Goal: Information Seeking & Learning: Compare options

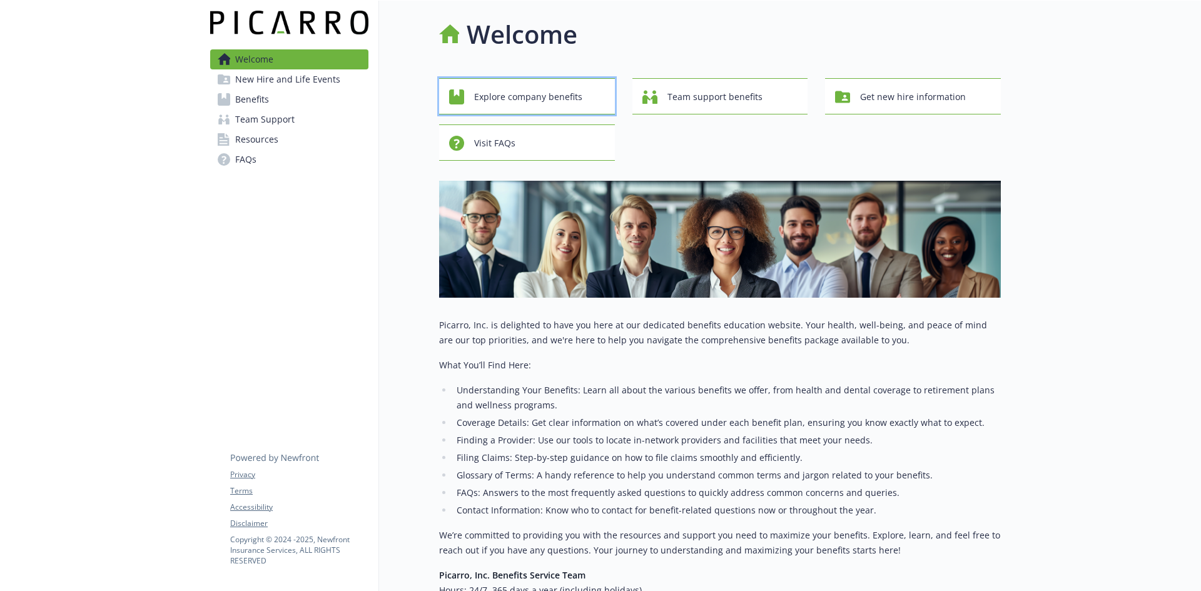
click at [524, 95] on span "Explore company benefits" at bounding box center [528, 97] width 108 height 24
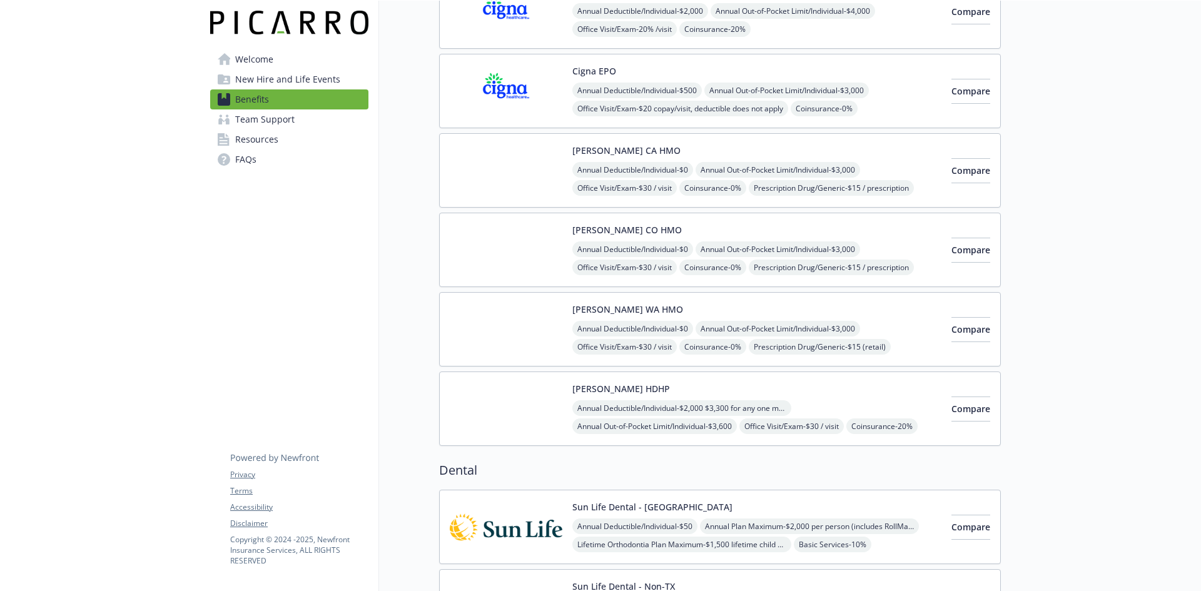
scroll to position [250, 0]
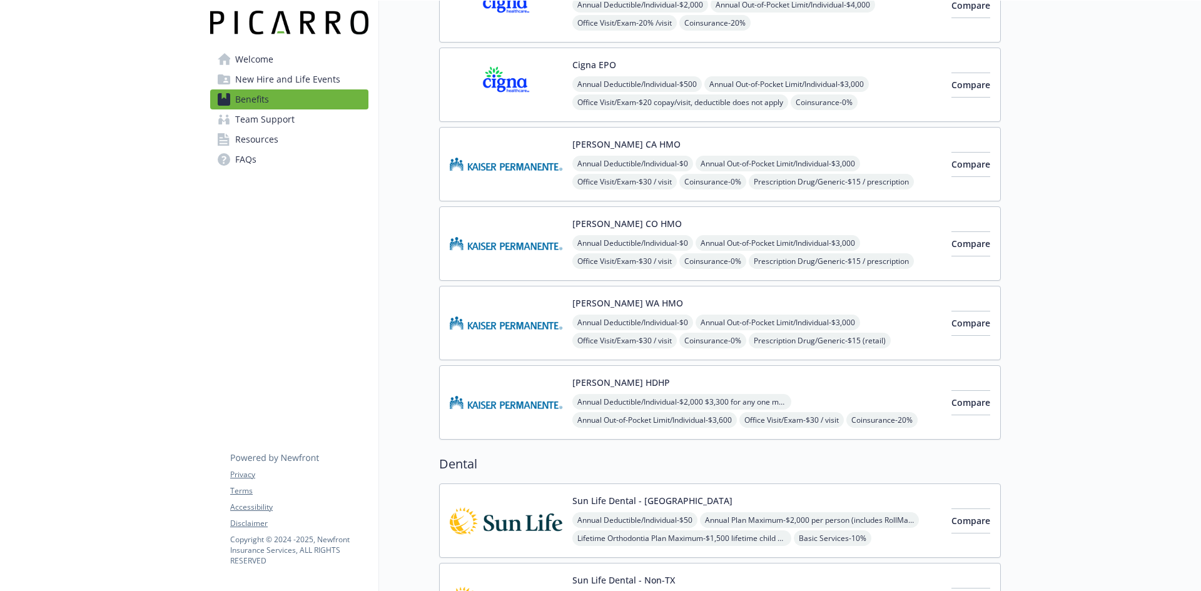
click at [602, 383] on button "[PERSON_NAME] HDHP" at bounding box center [621, 382] width 98 height 13
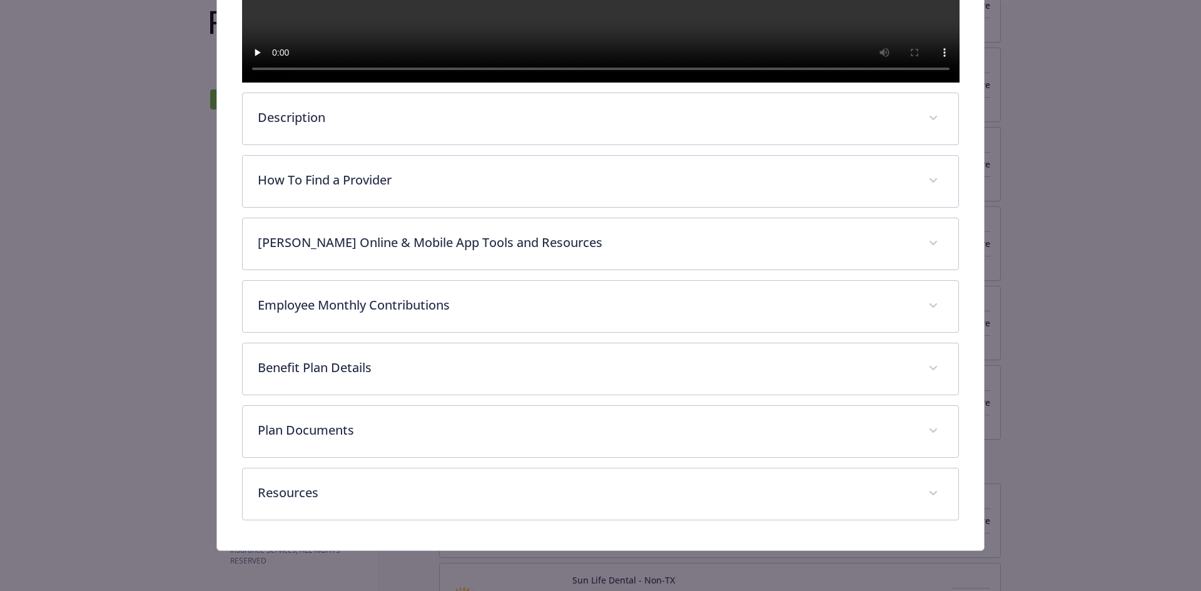
scroll to position [529, 0]
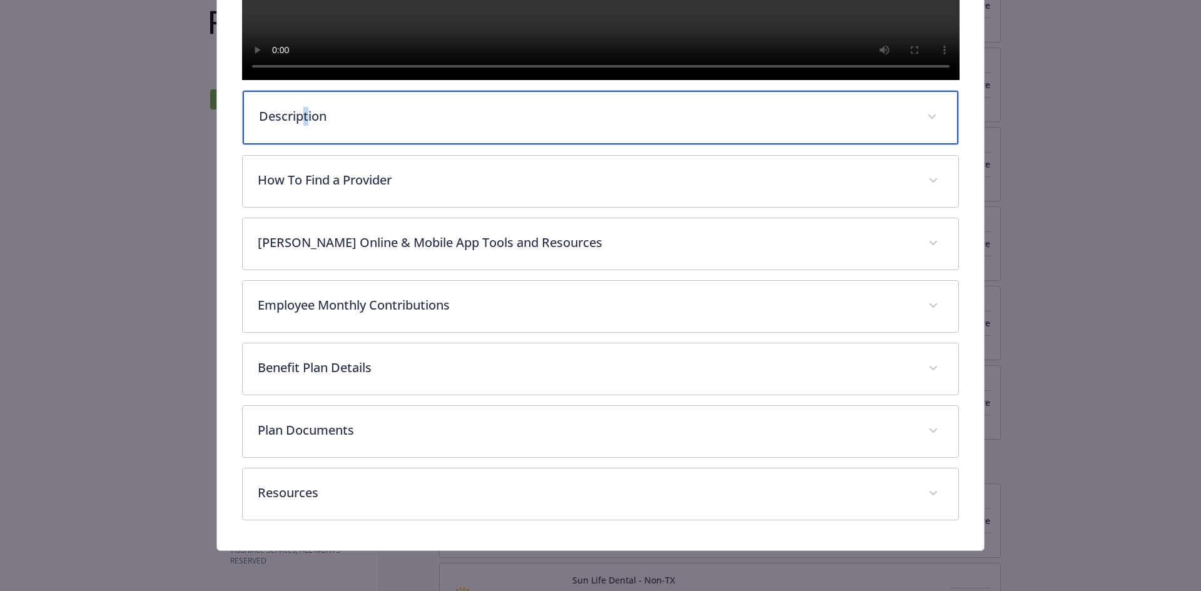
click at [303, 113] on p "Description" at bounding box center [586, 116] width 654 height 19
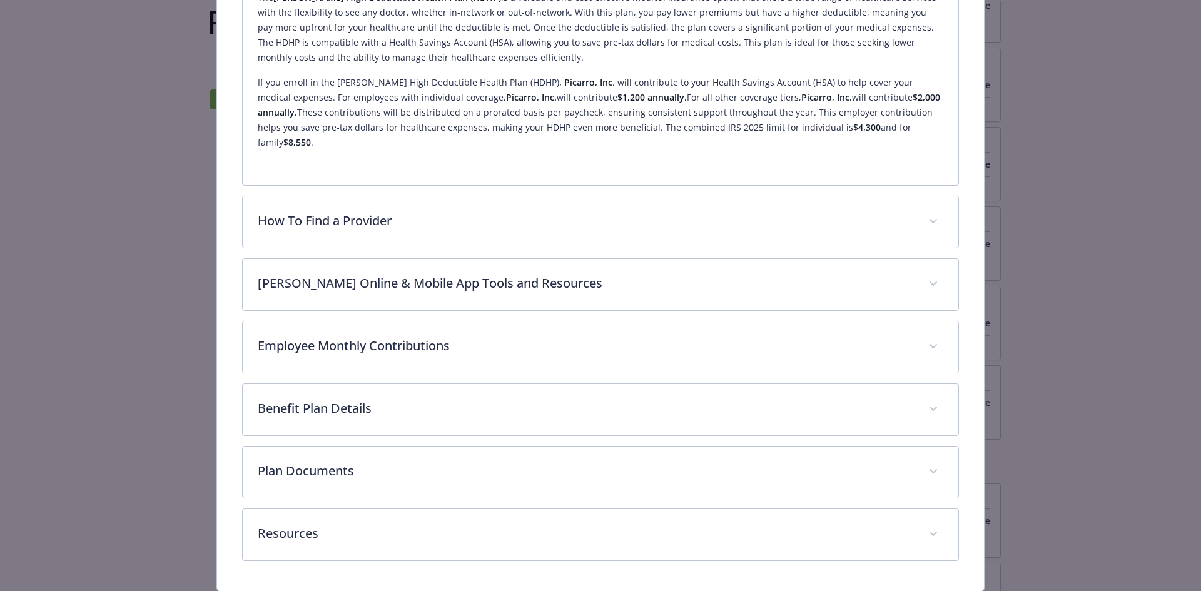
scroll to position [721, 0]
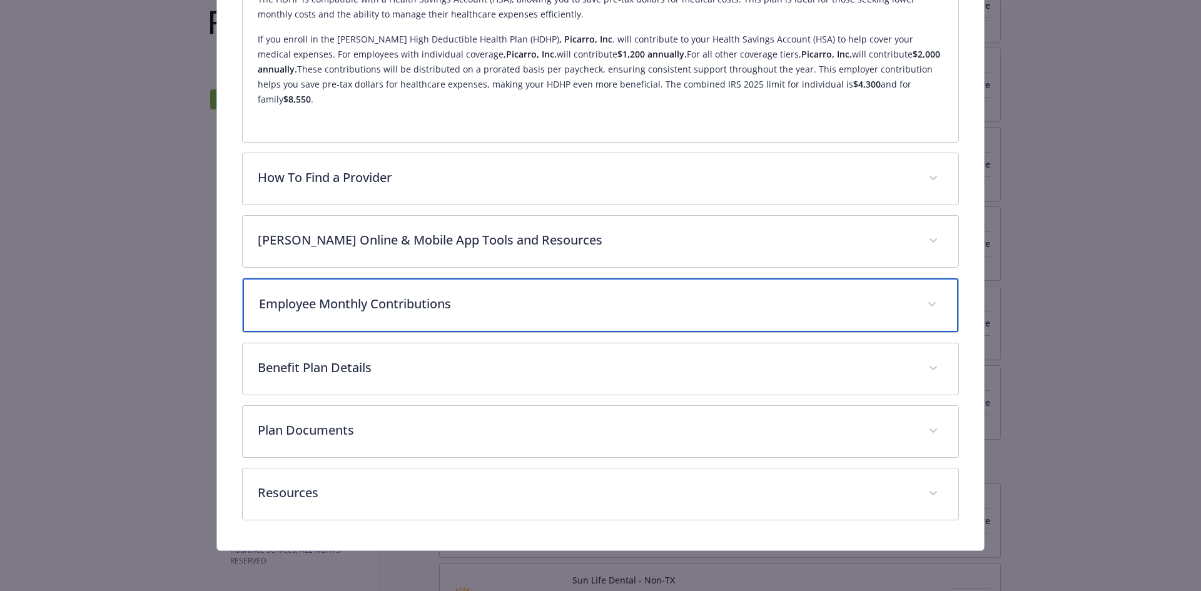
click at [434, 315] on div "Employee Monthly Contributions" at bounding box center [601, 305] width 716 height 54
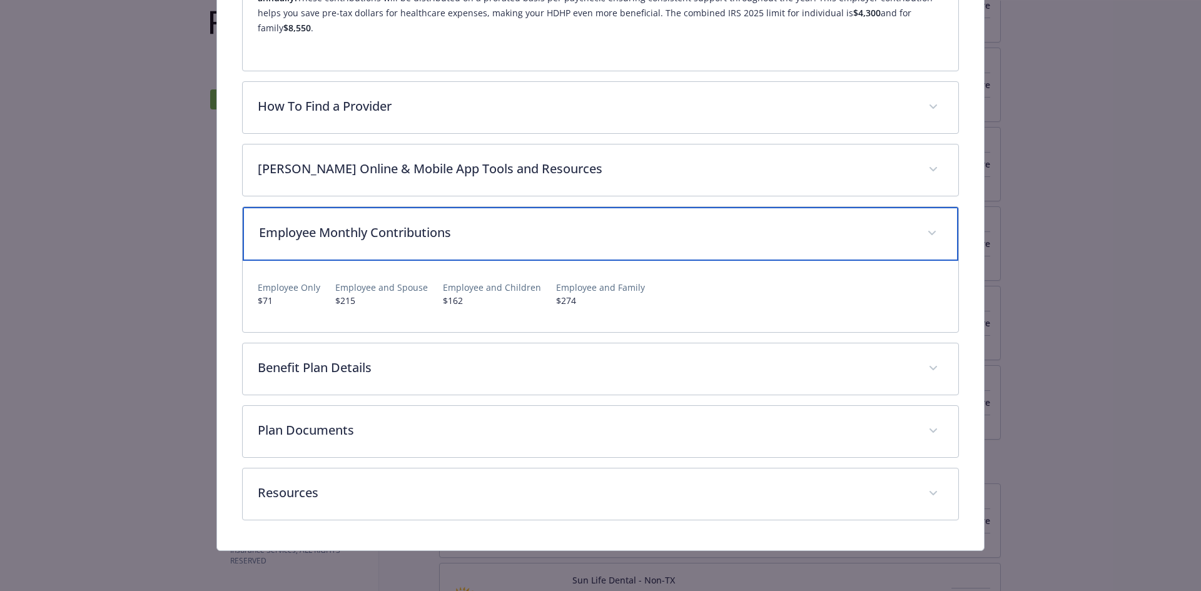
scroll to position [793, 0]
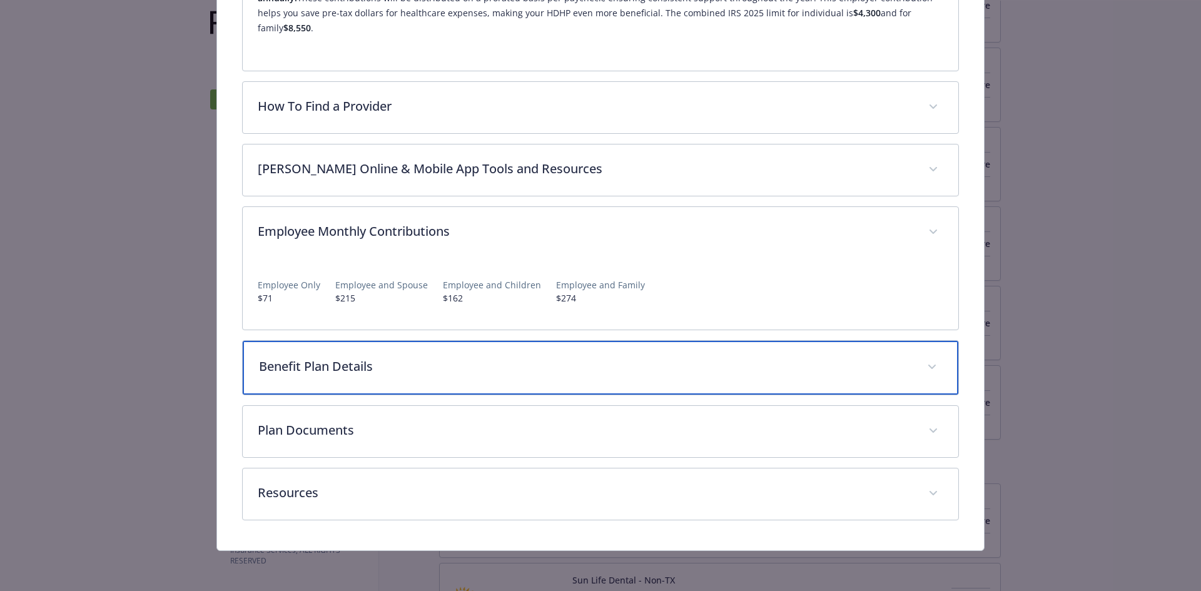
click at [467, 370] on p "Benefit Plan Details" at bounding box center [586, 366] width 654 height 19
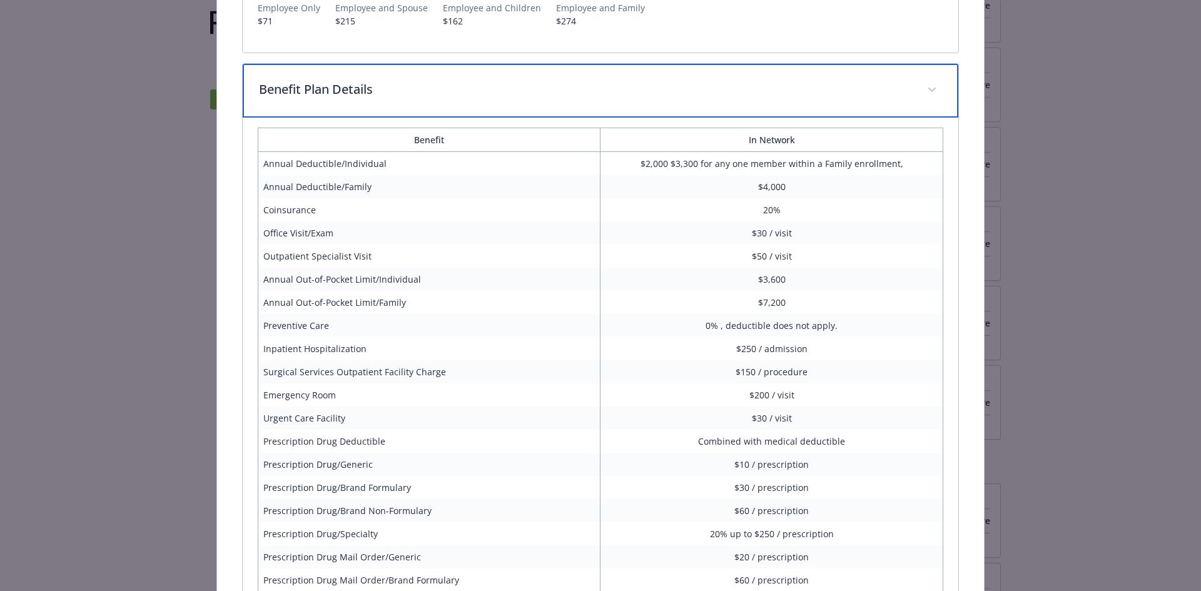
scroll to position [1105, 0]
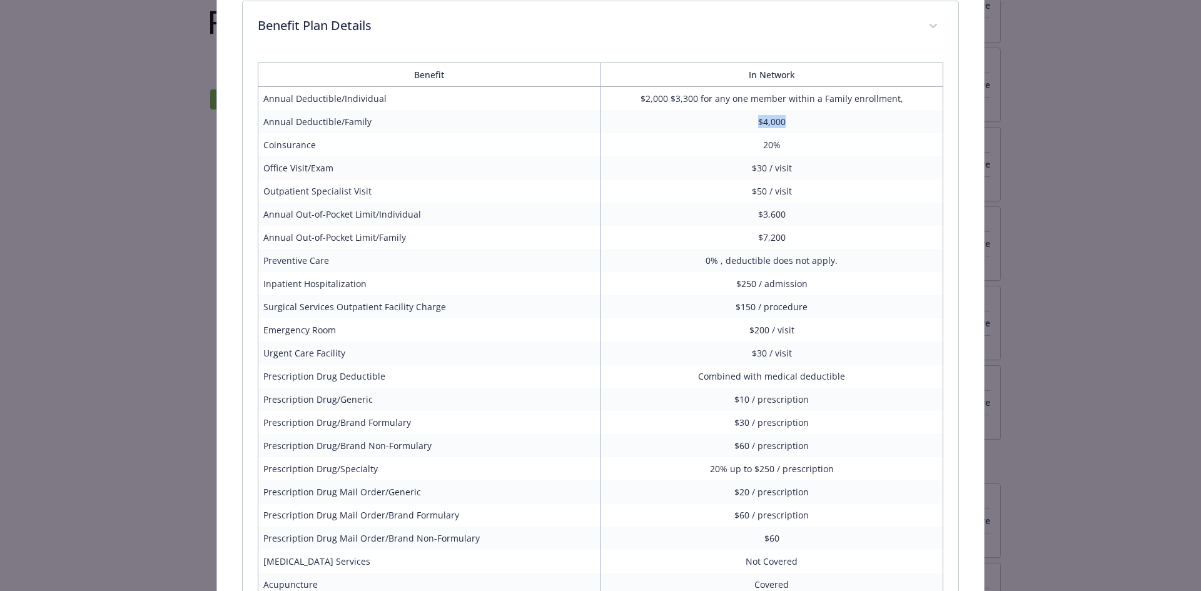
drag, startPoint x: 784, startPoint y: 153, endPoint x: 737, endPoint y: 153, distance: 46.3
click at [737, 133] on td "$4,000" at bounding box center [771, 121] width 343 height 23
drag, startPoint x: 664, startPoint y: 124, endPoint x: 637, endPoint y: 123, distance: 26.9
click at [637, 111] on td "$2,000 $3,300 for any one member within a Family enrollment," at bounding box center [771, 99] width 343 height 24
drag, startPoint x: 692, startPoint y: 128, endPoint x: 668, endPoint y: 128, distance: 24.4
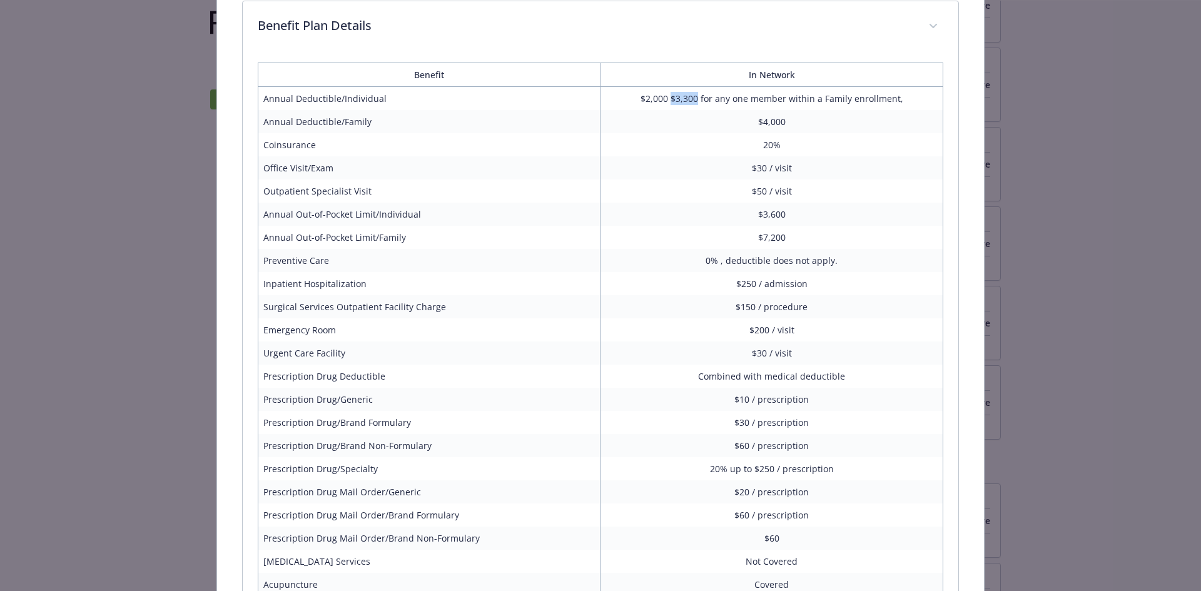
click at [668, 111] on td "$2,000 $3,300 for any one member within a Family enrollment," at bounding box center [771, 99] width 343 height 24
drag, startPoint x: 780, startPoint y: 266, endPoint x: 752, endPoint y: 266, distance: 27.5
click at [752, 249] on td "$7,200" at bounding box center [771, 237] width 343 height 23
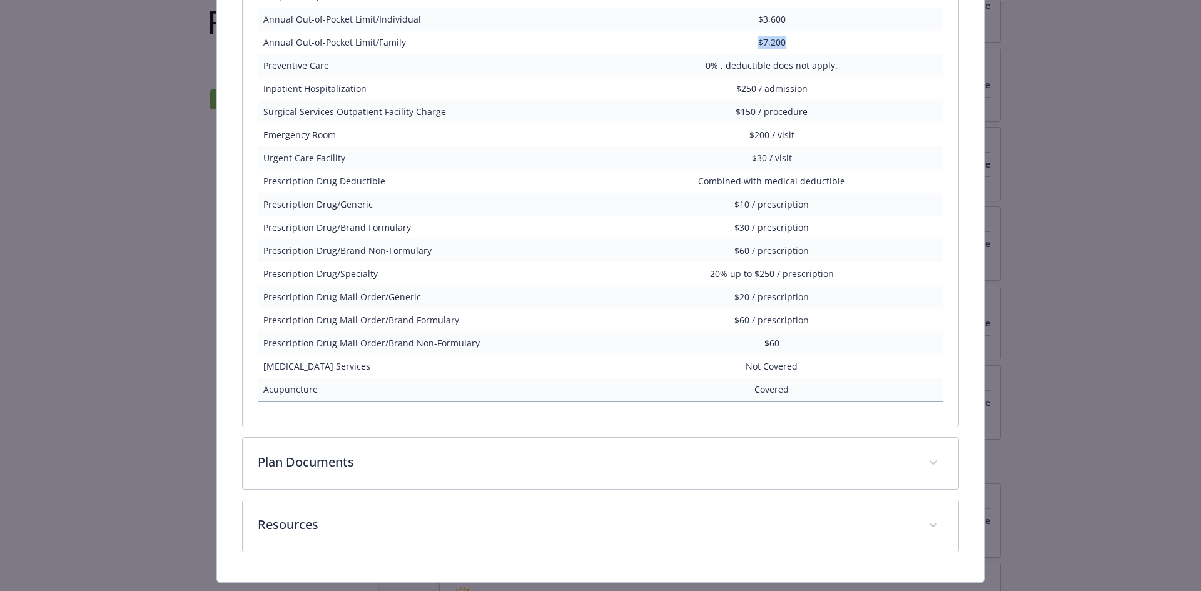
scroll to position [1355, 0]
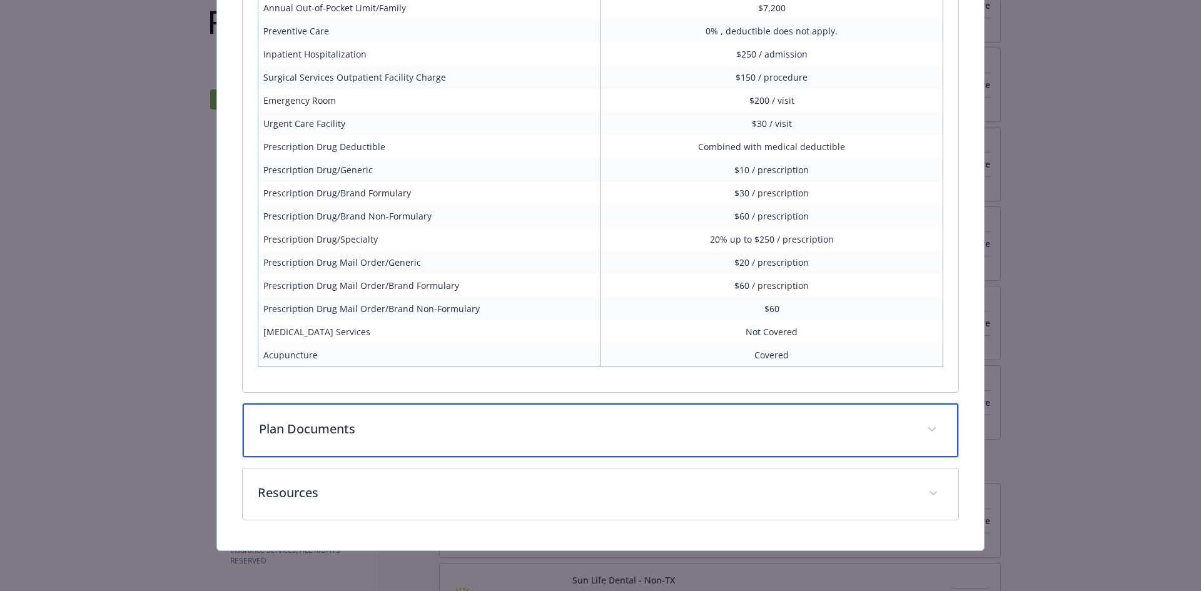
click at [873, 430] on p "Plan Documents" at bounding box center [586, 429] width 654 height 19
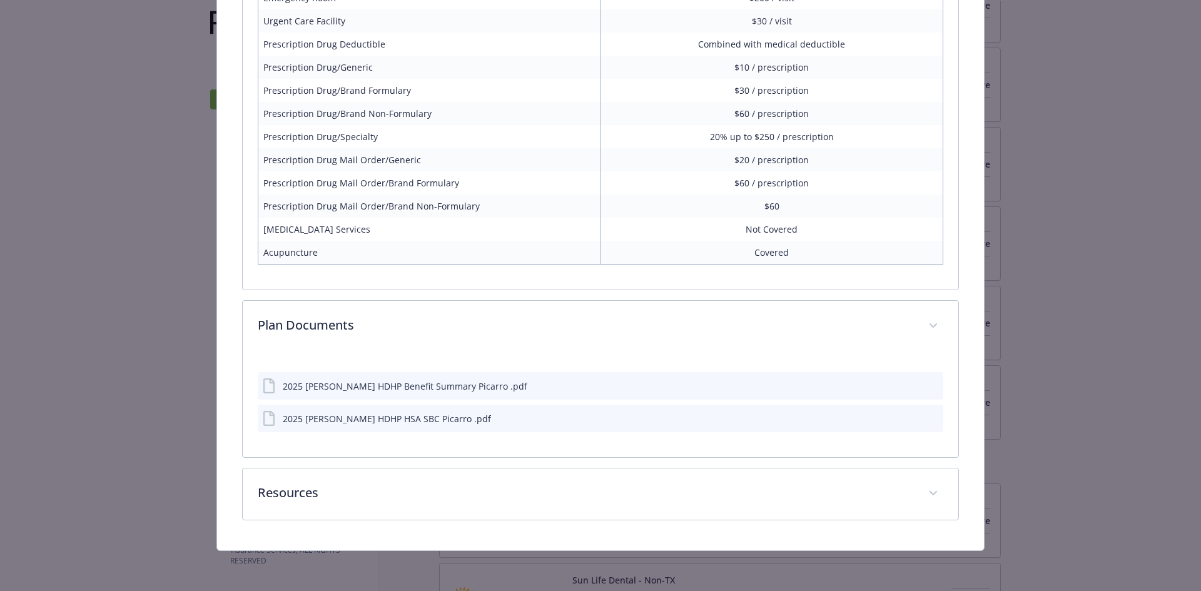
scroll to position [1464, 0]
click at [382, 386] on div "2025 [PERSON_NAME] HDHP Benefit Summary Picarro .pdf" at bounding box center [405, 386] width 245 height 13
click at [926, 383] on icon "preview file" at bounding box center [931, 385] width 11 height 9
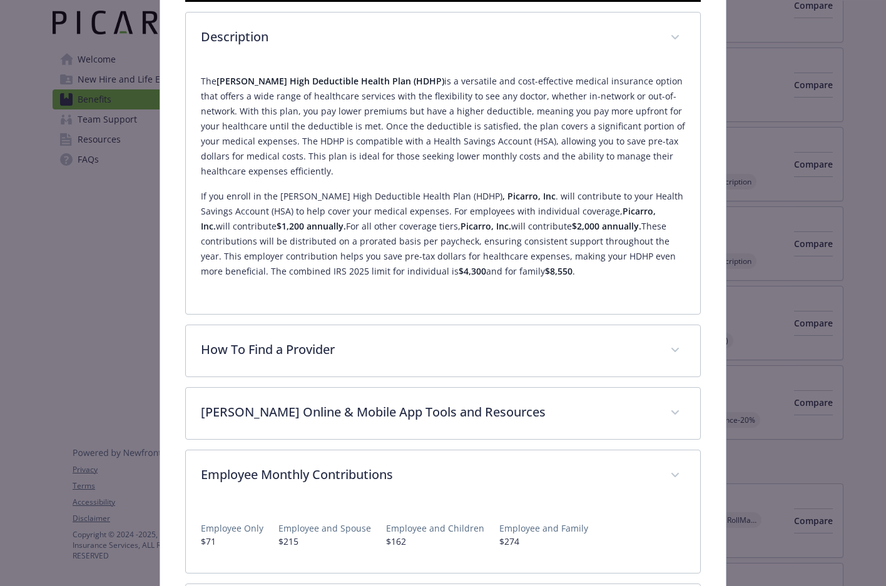
scroll to position [500, 0]
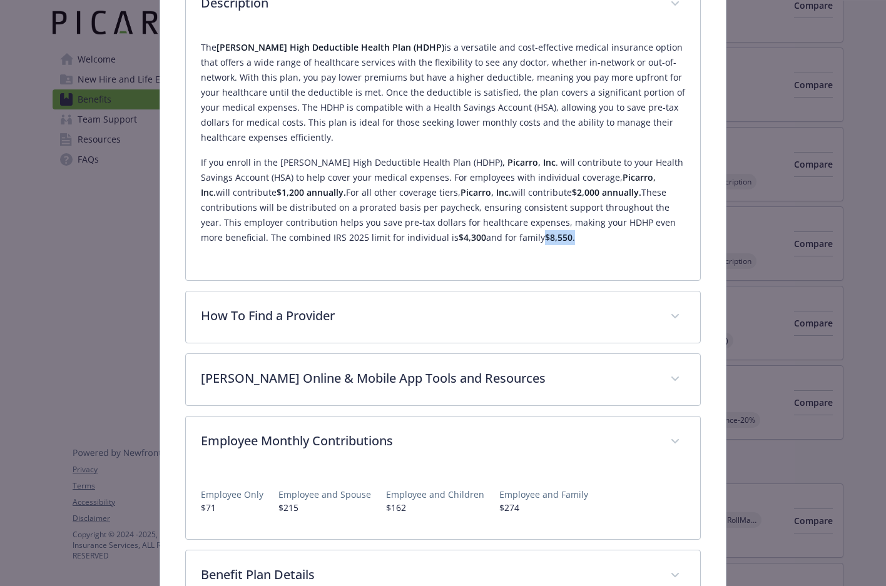
drag, startPoint x: 545, startPoint y: 266, endPoint x: 514, endPoint y: 266, distance: 31.3
click at [514, 245] on p "If you enroll in the [PERSON_NAME] High Deductible Health Plan (HDHP) , Picarro…" at bounding box center [443, 200] width 484 height 90
click at [321, 245] on p "If you enroll in the [PERSON_NAME] High Deductible Health Plan (HDHP) , Picarro…" at bounding box center [443, 200] width 484 height 90
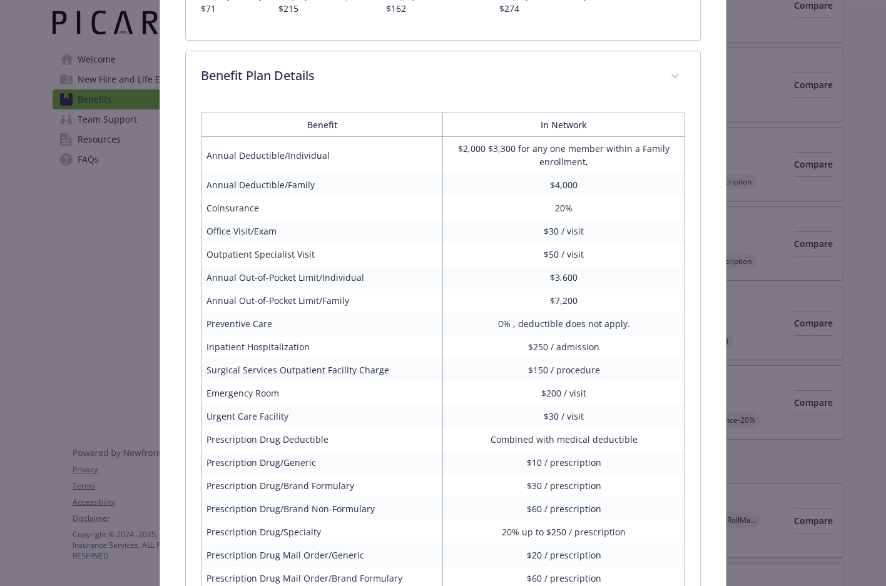
scroll to position [1001, 0]
drag, startPoint x: 571, startPoint y: 212, endPoint x: 532, endPoint y: 205, distance: 40.0
click at [532, 195] on td "$4,000" at bounding box center [564, 183] width 242 height 23
drag, startPoint x: 483, startPoint y: 174, endPoint x: 511, endPoint y: 174, distance: 28.1
click at [511, 173] on td "$2,000 $3,300 for any one member within a Family enrollment," at bounding box center [564, 154] width 242 height 37
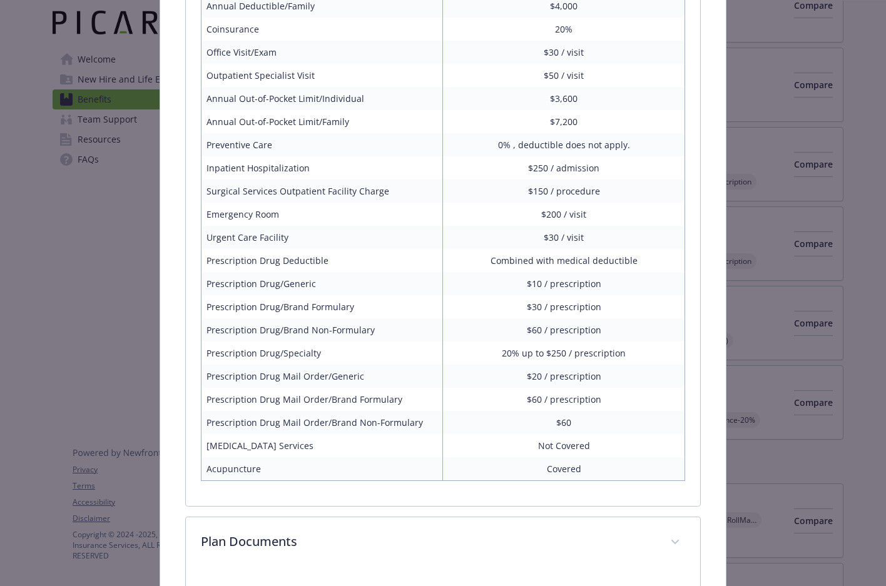
scroll to position [1116, 0]
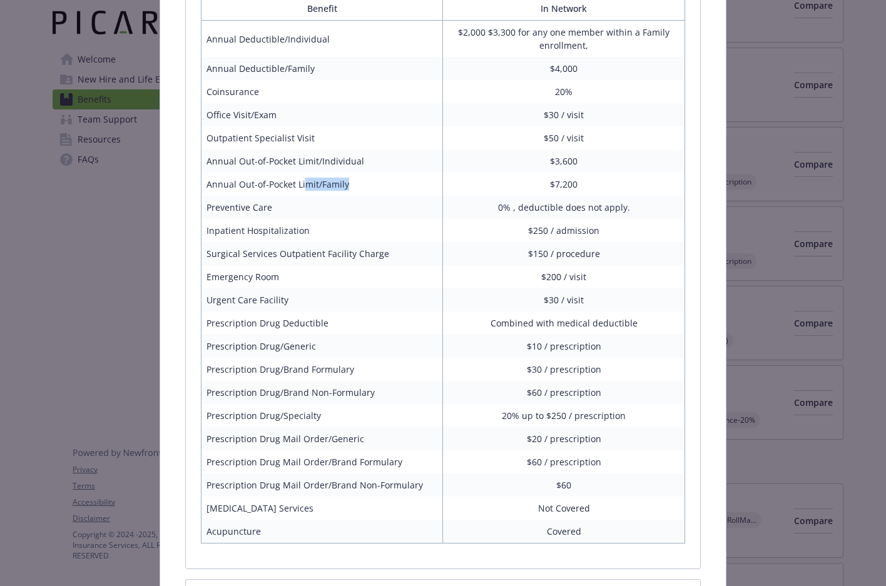
drag, startPoint x: 356, startPoint y: 216, endPoint x: 300, endPoint y: 202, distance: 57.5
click at [300, 196] on td "Annual Out-of-Pocket Limit/Family" at bounding box center [322, 184] width 242 height 23
click at [337, 173] on td "Annual Out-of-Pocket Limit/Individual" at bounding box center [322, 160] width 242 height 23
drag, startPoint x: 577, startPoint y: 182, endPoint x: 575, endPoint y: 188, distance: 6.5
click at [575, 173] on td "$3,600" at bounding box center [564, 160] width 242 height 23
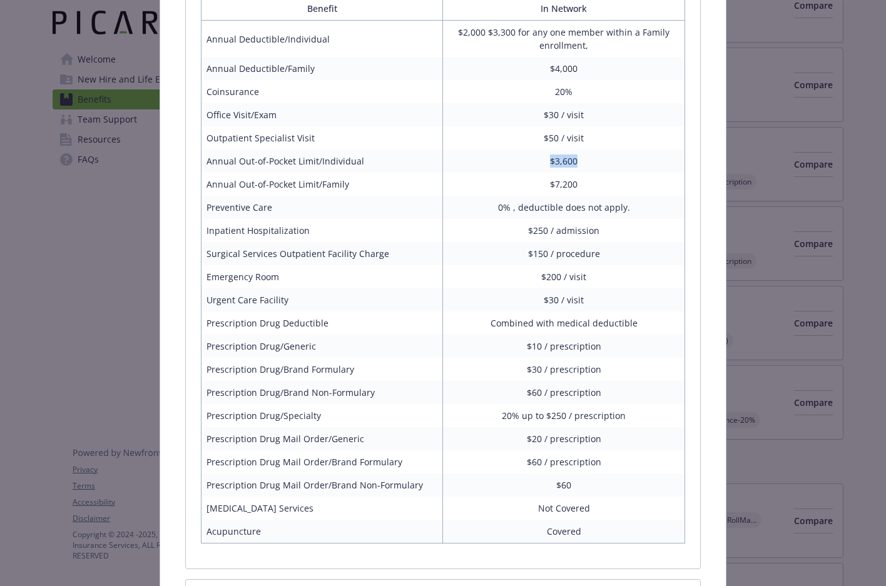
drag, startPoint x: 575, startPoint y: 188, endPoint x: 545, endPoint y: 189, distance: 30.0
click at [545, 173] on td "$3,600" at bounding box center [564, 160] width 242 height 23
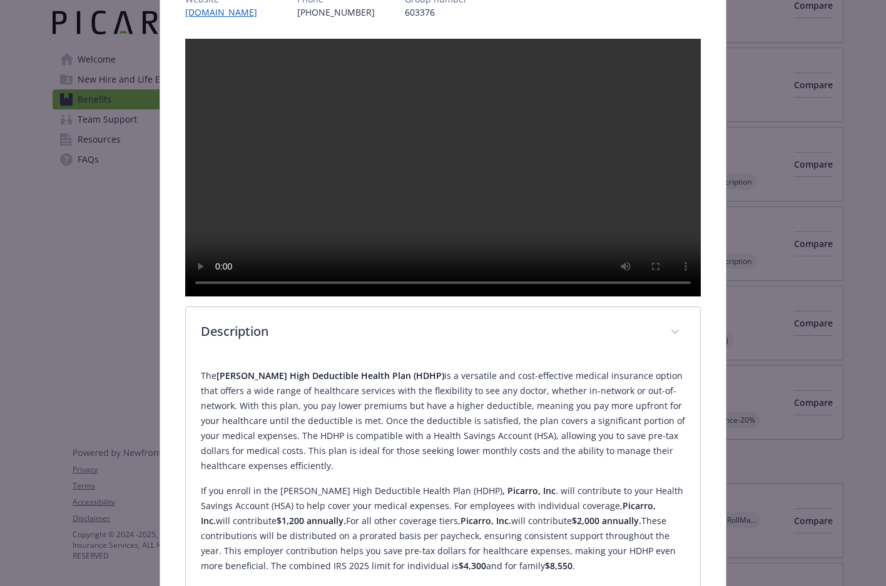
scroll to position [0, 0]
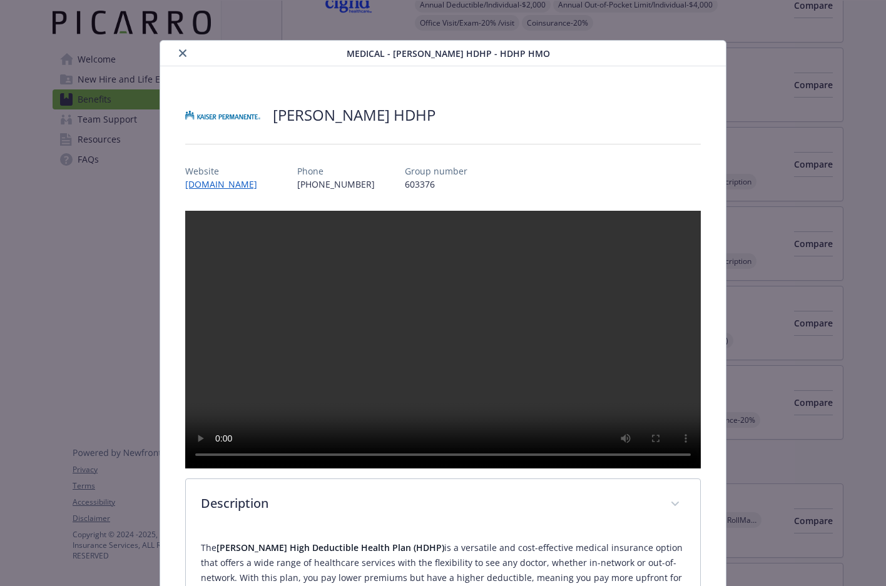
click at [184, 52] on icon "close" at bounding box center [183, 53] width 8 height 8
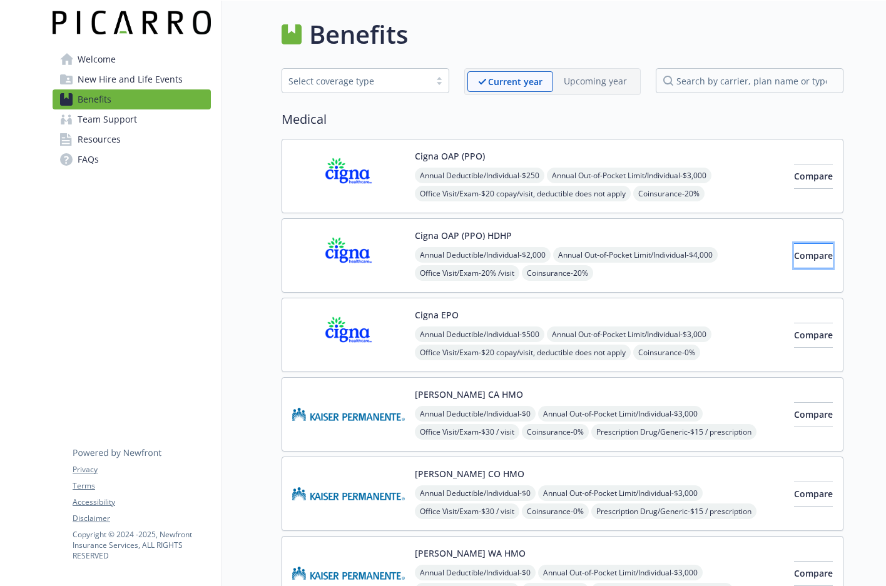
click at [801, 260] on span "Compare" at bounding box center [813, 256] width 39 height 12
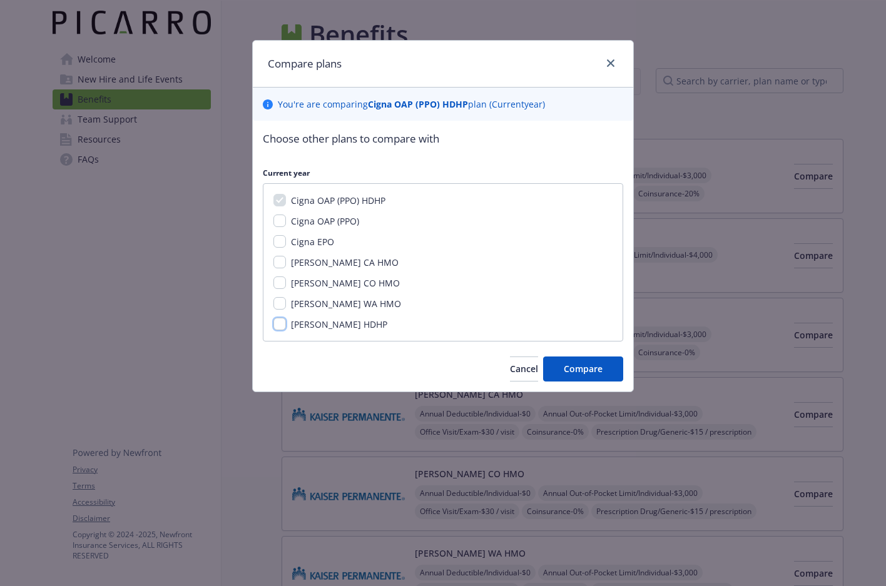
click at [278, 325] on input "[PERSON_NAME] HDHP" at bounding box center [279, 324] width 13 height 13
checkbox input "true"
click at [586, 371] on span "Compare" at bounding box center [583, 369] width 39 height 12
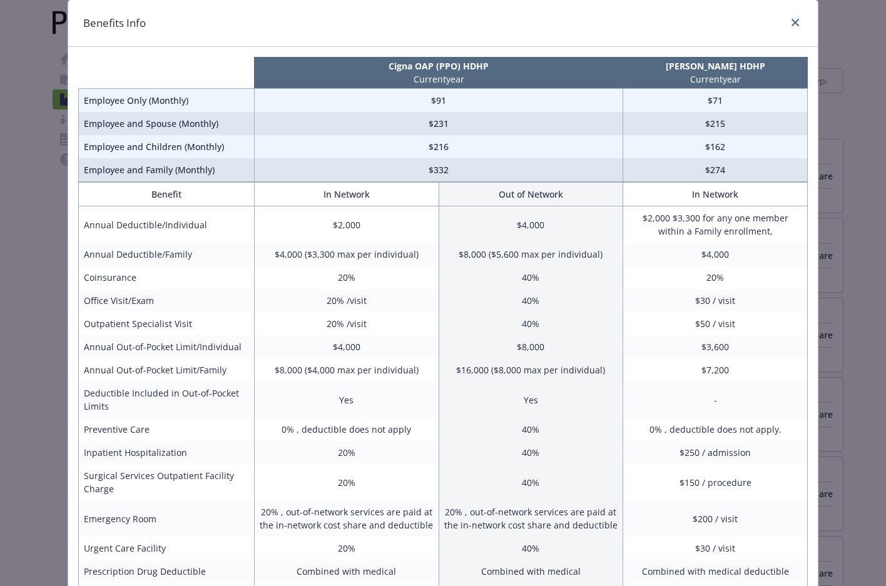
scroll to position [63, 0]
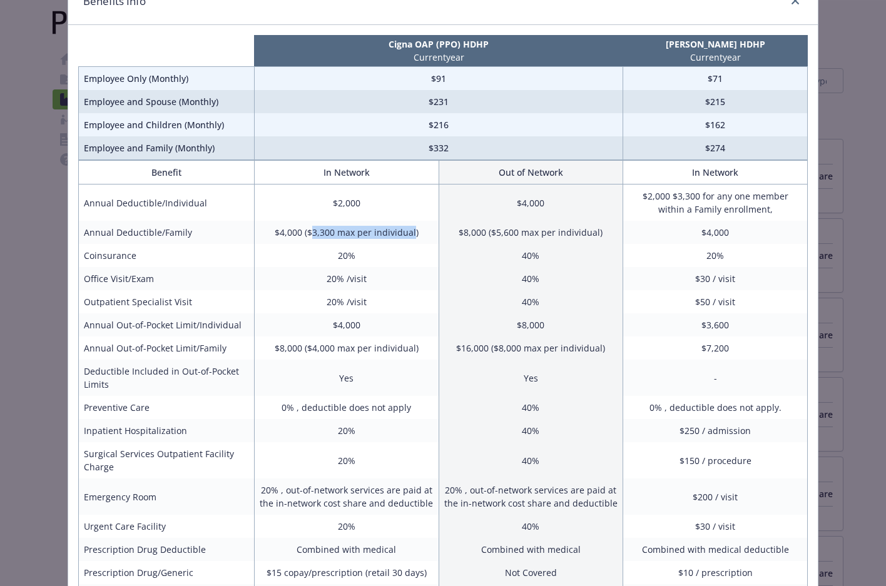
drag, startPoint x: 308, startPoint y: 234, endPoint x: 409, endPoint y: 233, distance: 101.3
click at [409, 233] on td "$4,000 ($3,300 max per individual)" at bounding box center [346, 232] width 185 height 23
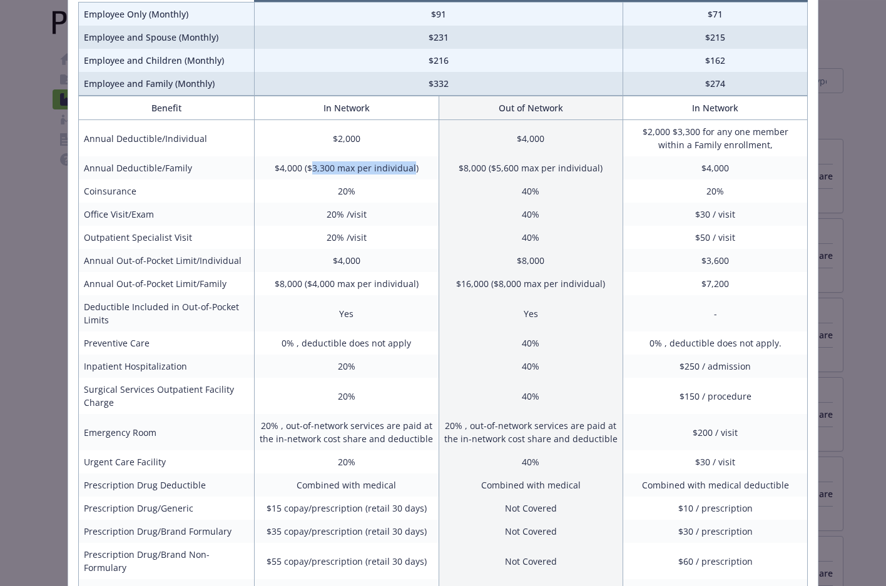
scroll to position [188, 0]
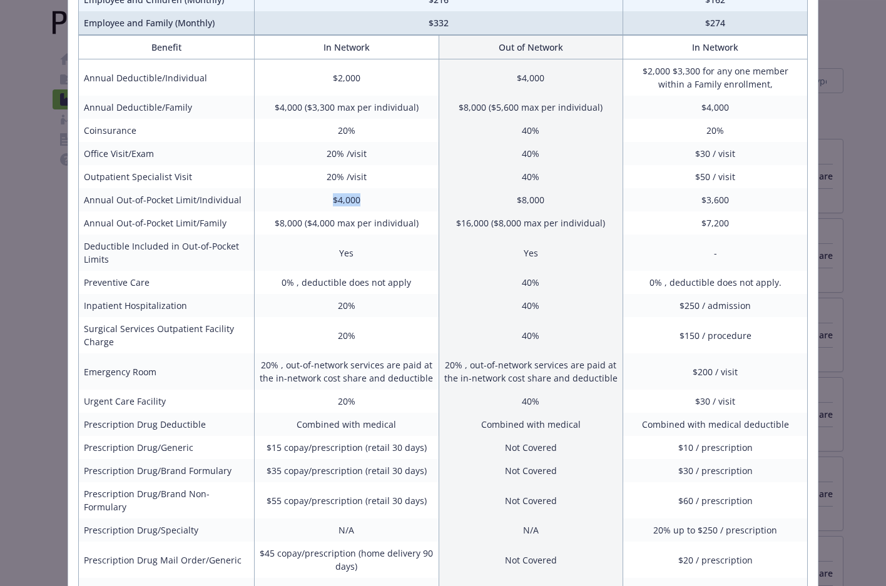
drag, startPoint x: 330, startPoint y: 199, endPoint x: 358, endPoint y: 199, distance: 28.1
click at [359, 199] on td "$4,000" at bounding box center [346, 199] width 185 height 23
drag, startPoint x: 270, startPoint y: 225, endPoint x: 413, endPoint y: 225, distance: 143.2
click at [413, 225] on td "$8,000 ($4,000 max per individual)" at bounding box center [346, 222] width 185 height 23
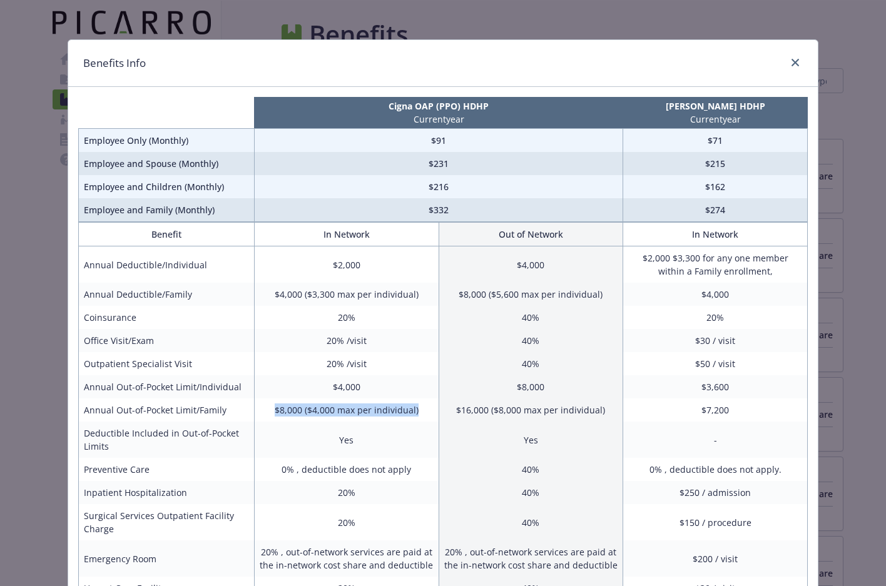
scroll to position [0, 0]
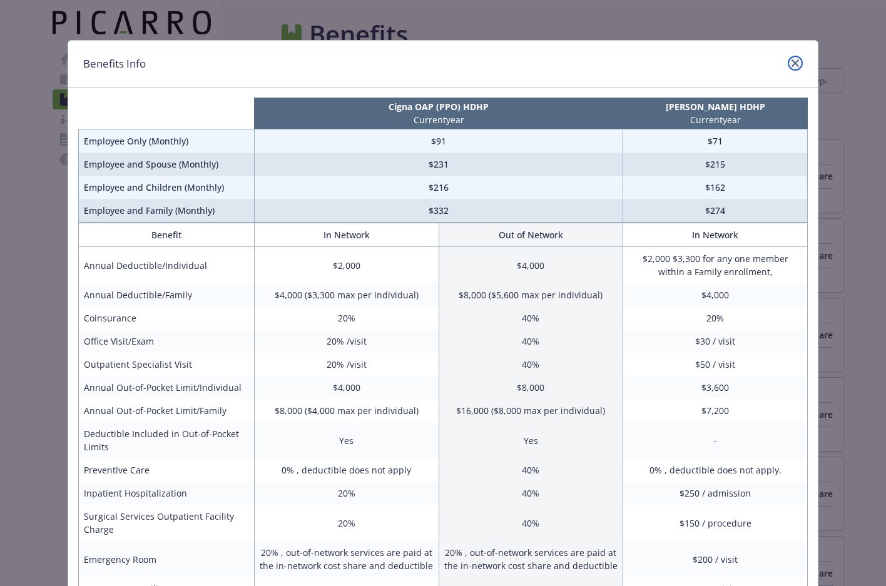
click at [794, 63] on icon "close" at bounding box center [795, 63] width 8 height 8
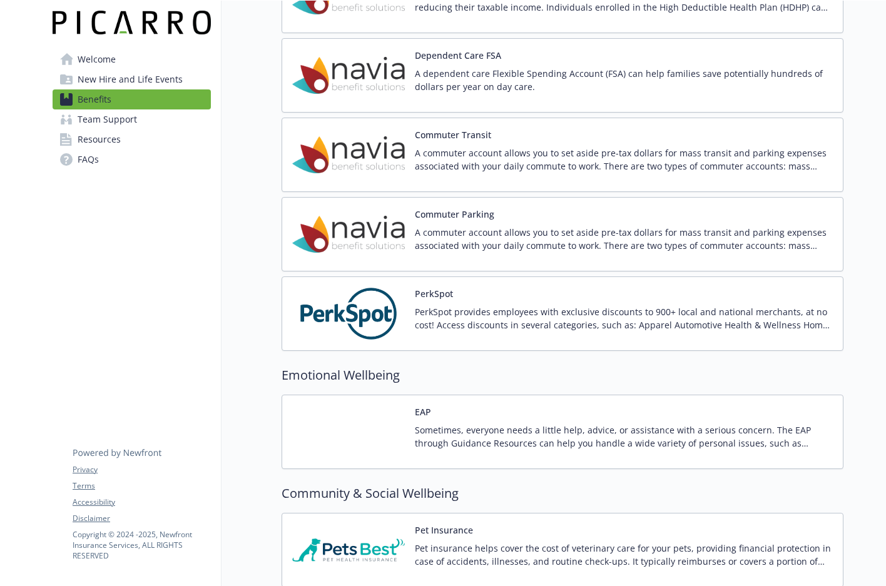
scroll to position [2127, 0]
